Goal: Task Accomplishment & Management: Use online tool/utility

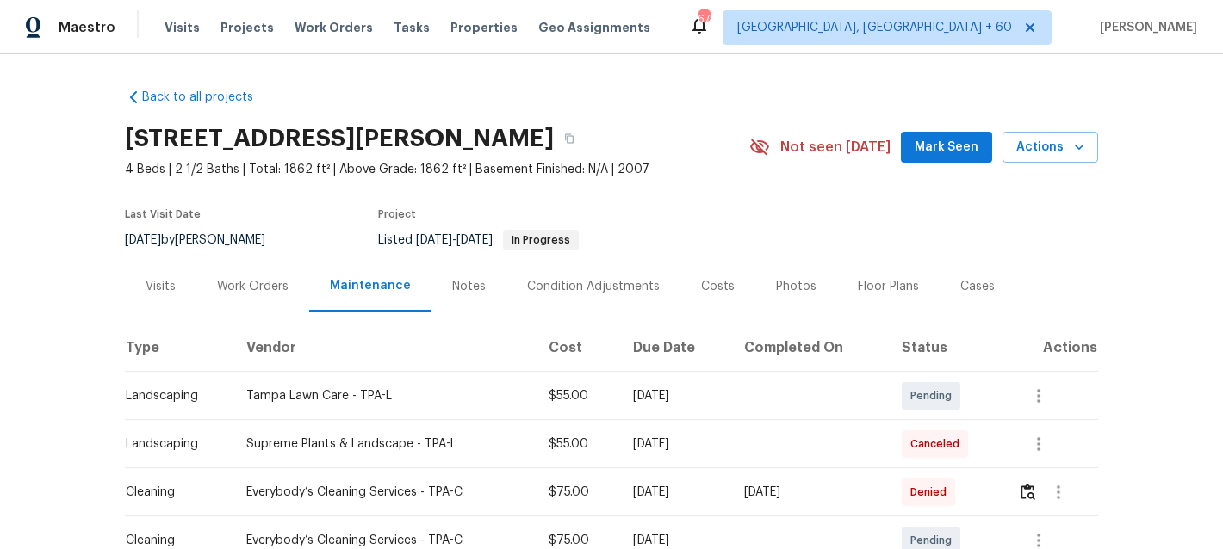
scroll to position [284, 0]
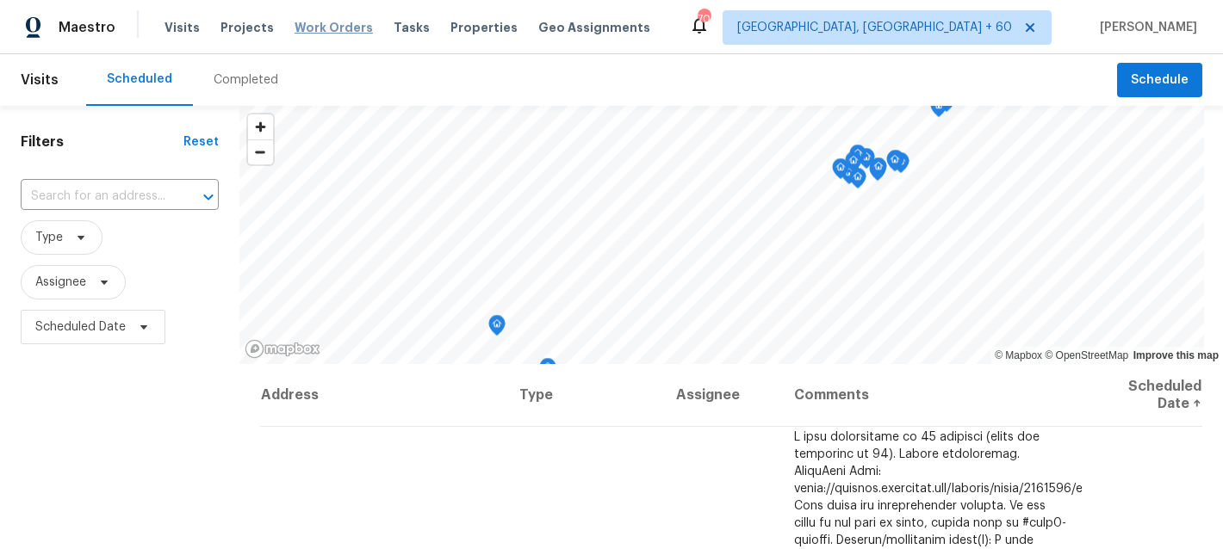
click at [313, 27] on span "Work Orders" at bounding box center [333, 27] width 78 height 17
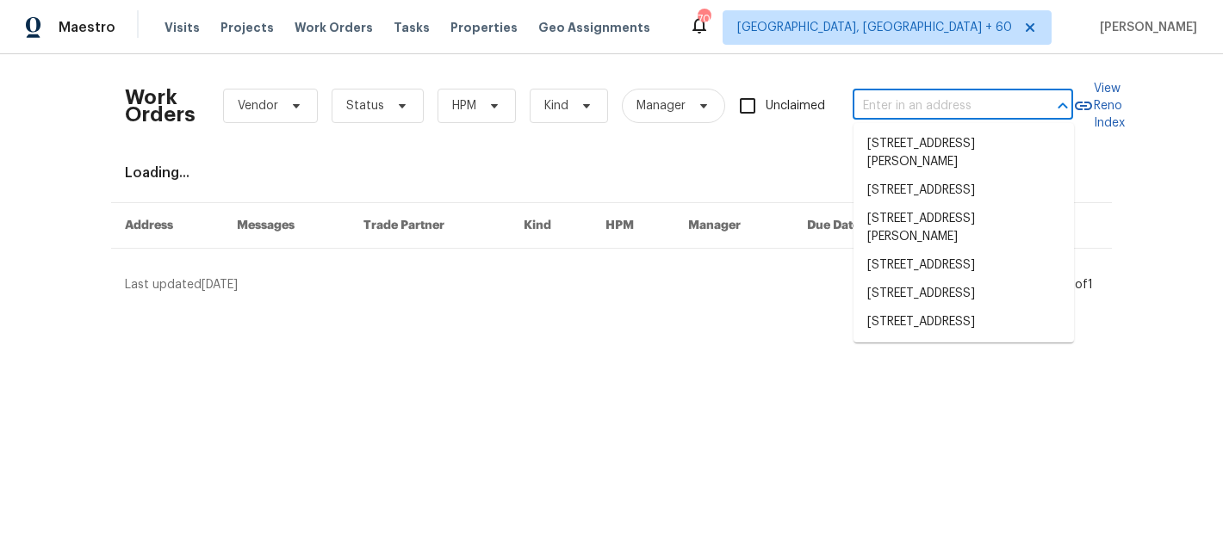
click at [897, 109] on input "text" at bounding box center [938, 106] width 172 height 27
paste input "[STREET_ADDRESS]"
type input "[STREET_ADDRESS]"
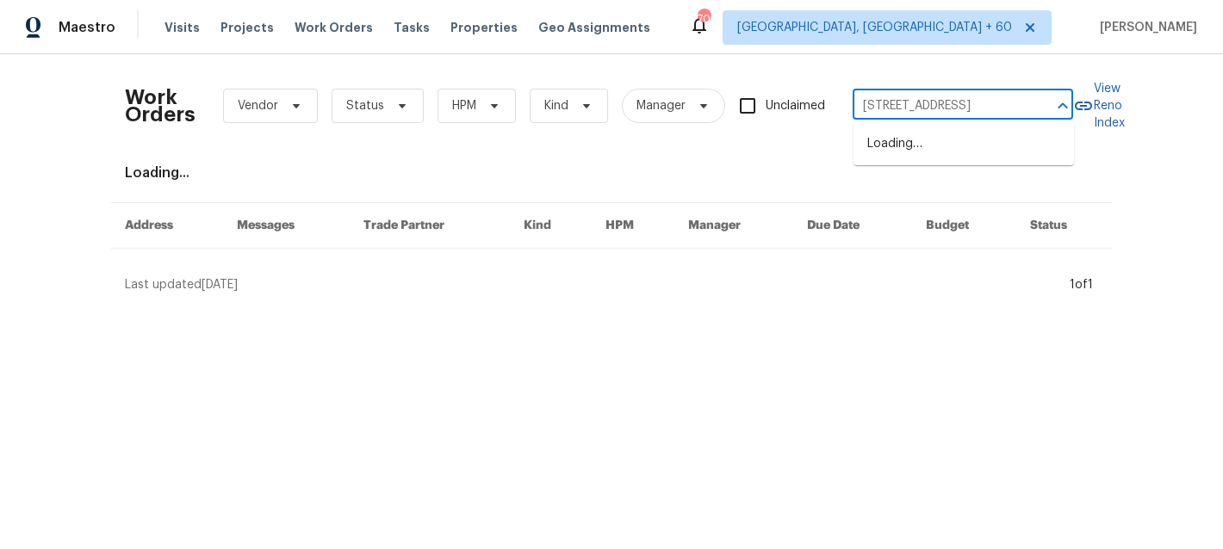
scroll to position [0, 59]
click at [974, 146] on li "[STREET_ADDRESS]" at bounding box center [963, 144] width 220 height 28
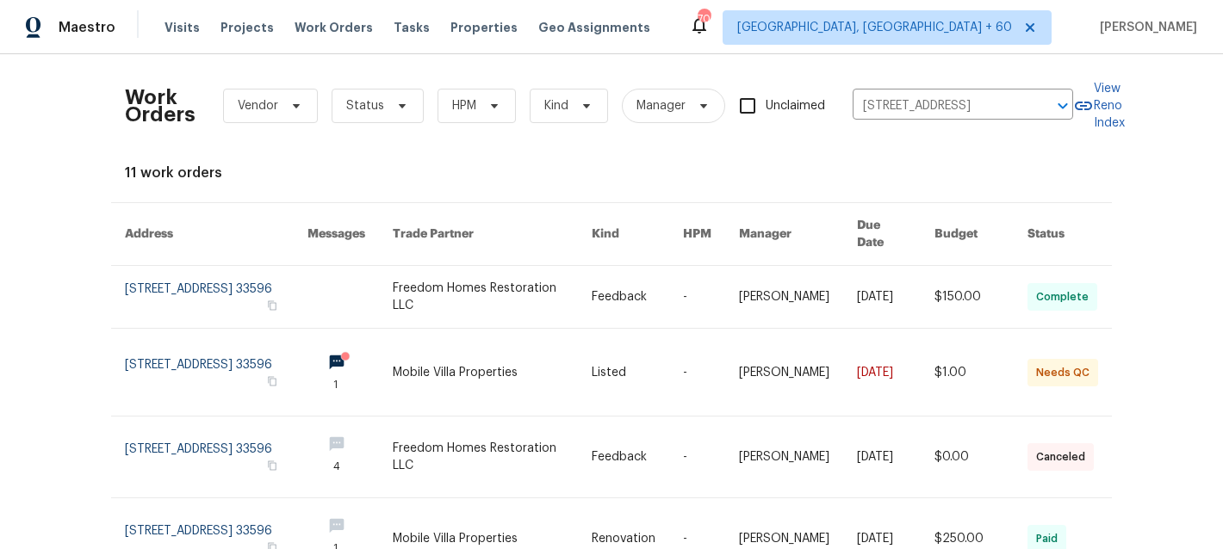
click at [523, 288] on link at bounding box center [492, 297] width 199 height 62
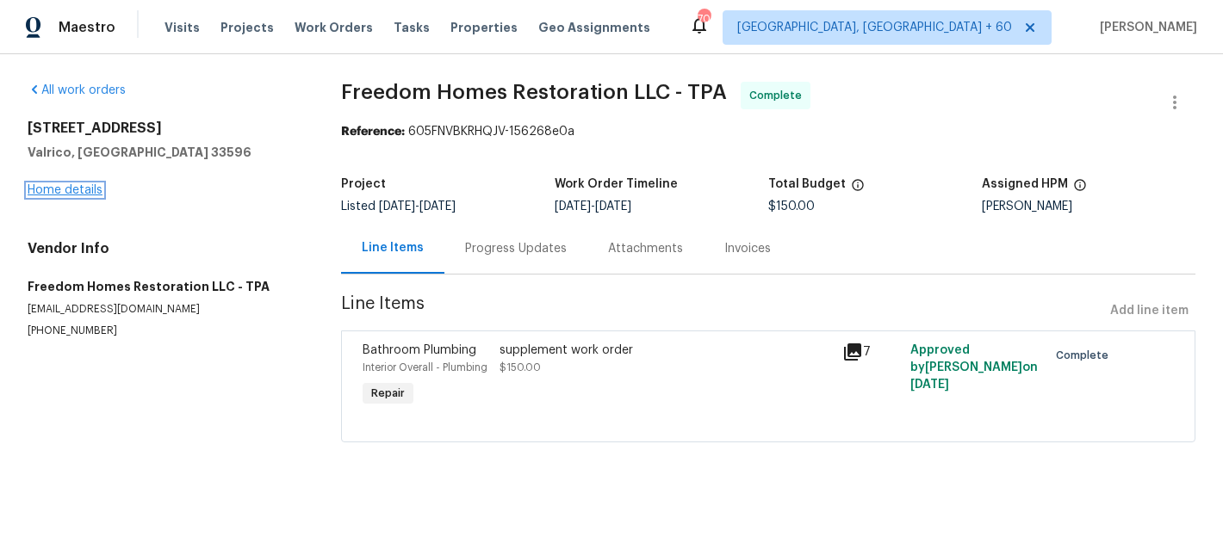
click at [49, 194] on link "Home details" at bounding box center [65, 190] width 75 height 12
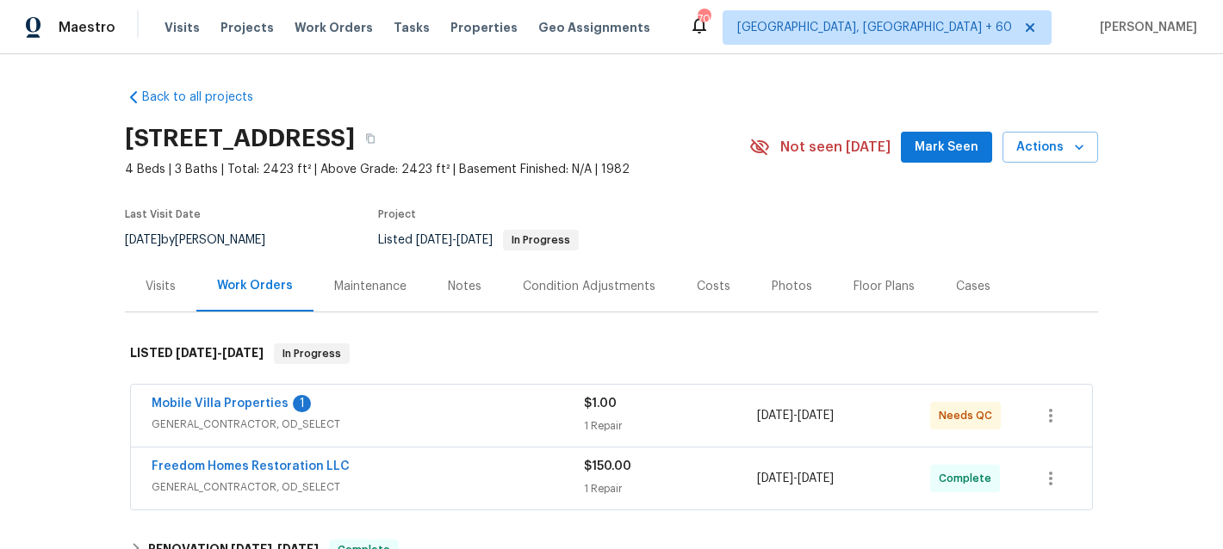
click at [385, 295] on div "Maintenance" at bounding box center [370, 286] width 114 height 51
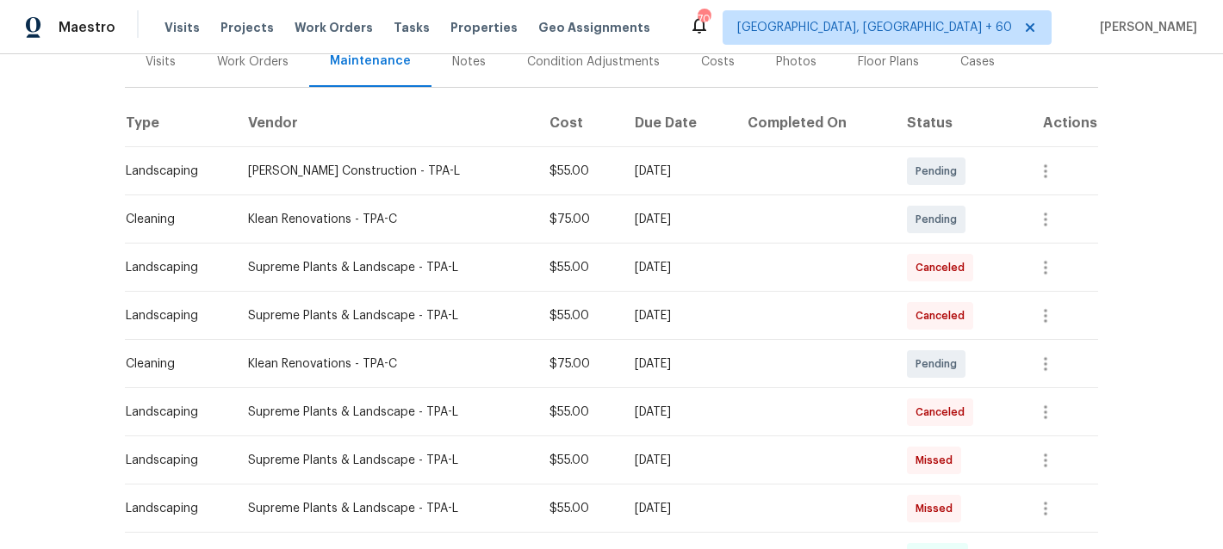
scroll to position [228, 0]
